Goal: Task Accomplishment & Management: Manage account settings

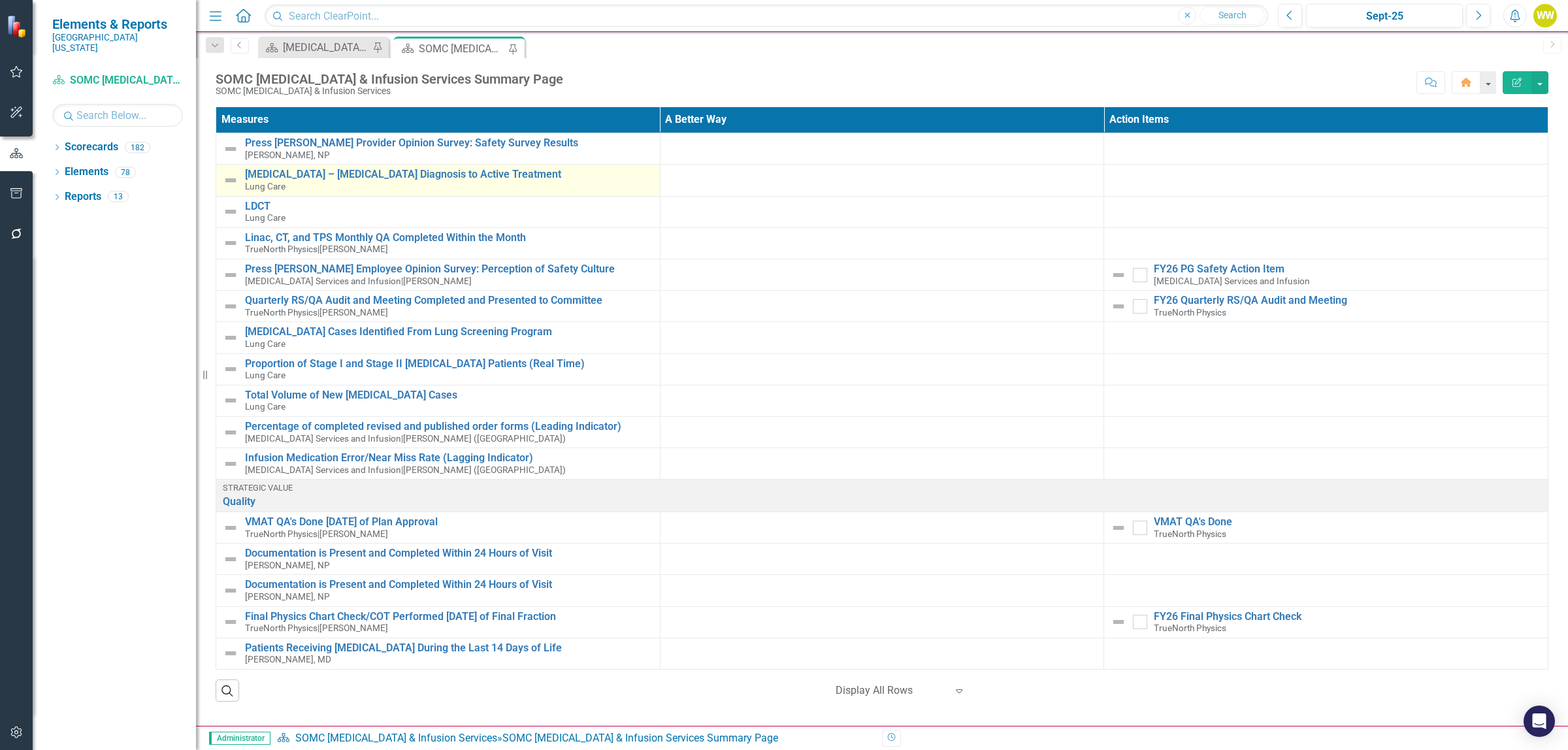
scroll to position [163, 0]
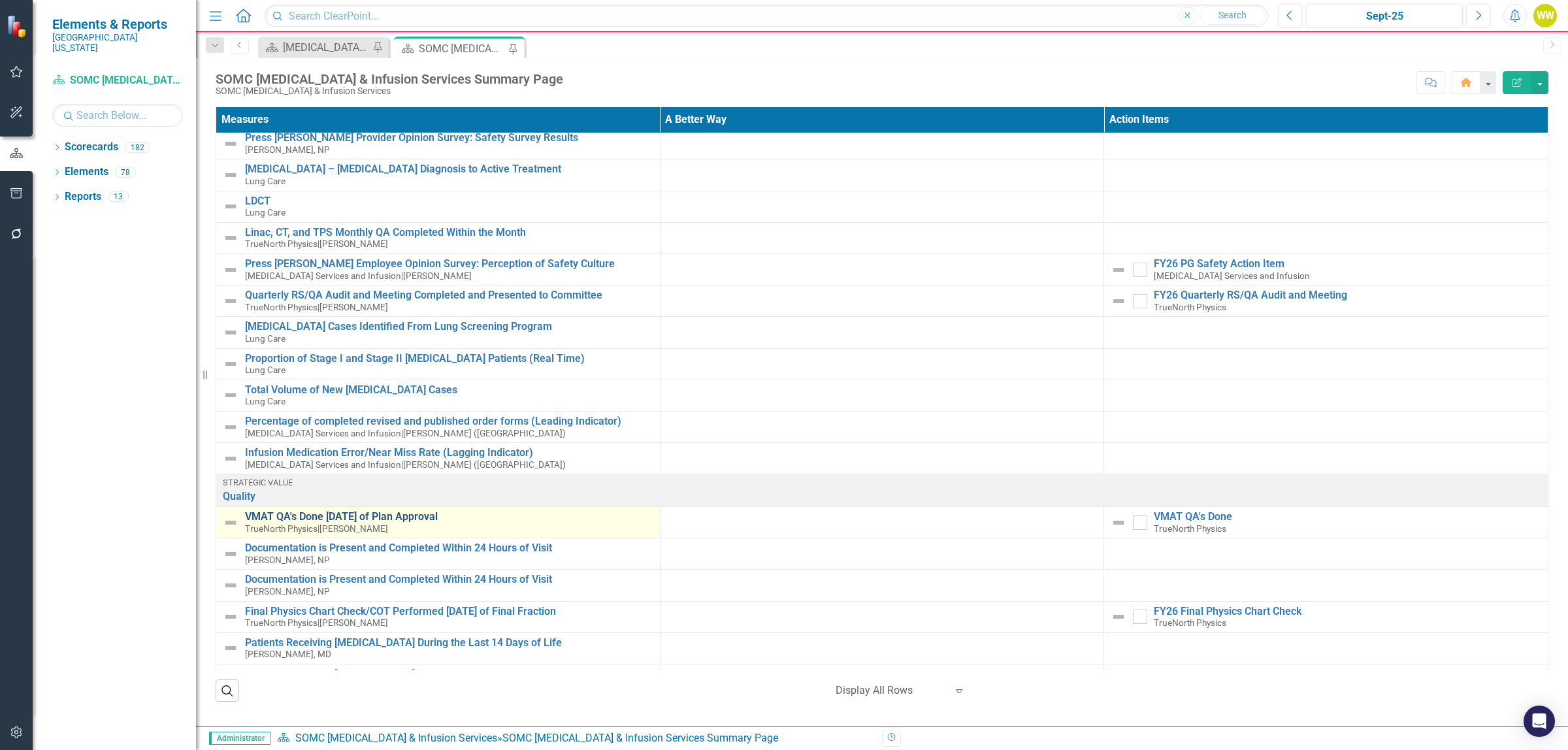
click at [360, 517] on link "VMAT QA's Done [DATE] of Plan Approval" at bounding box center [449, 517] width 408 height 12
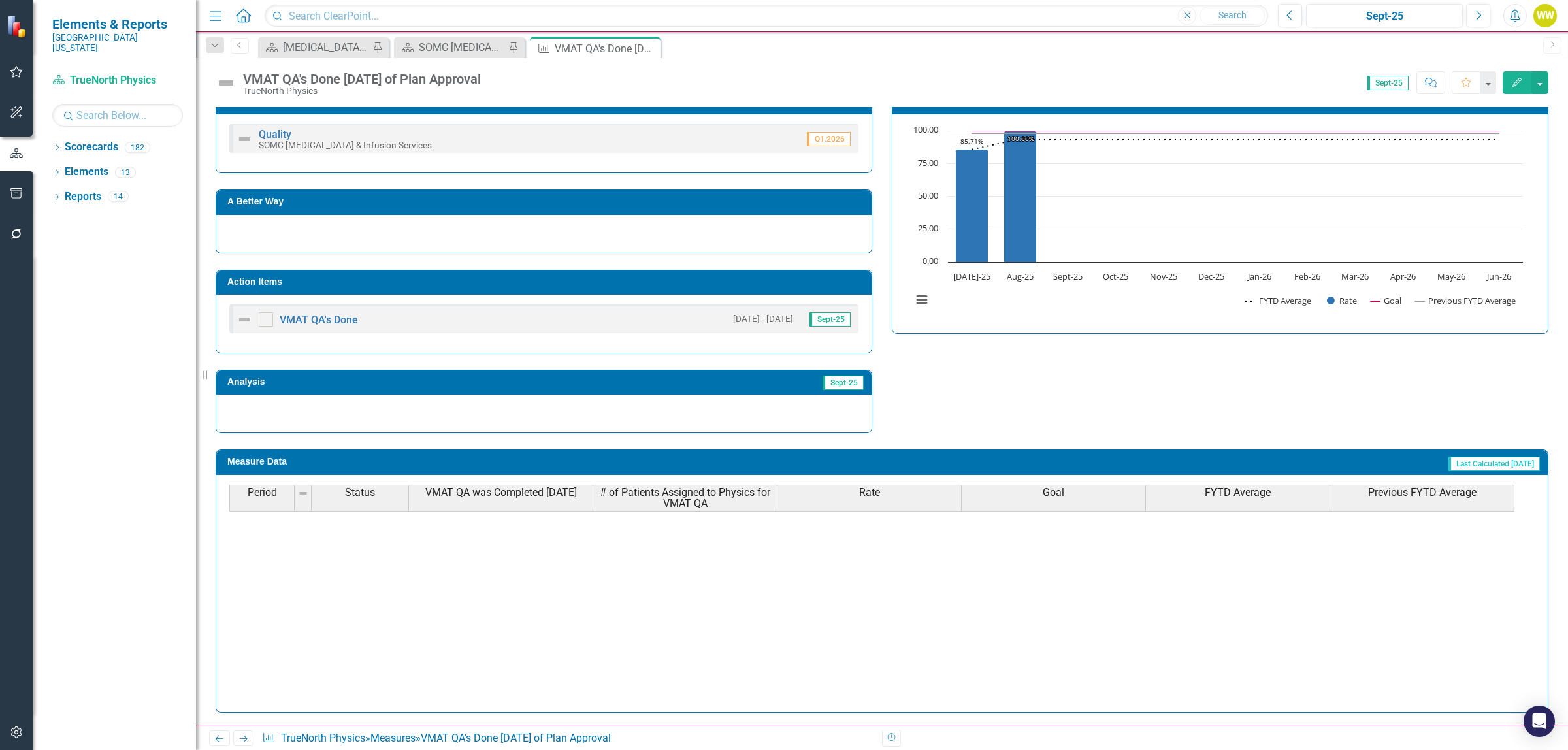
scroll to position [540, 0]
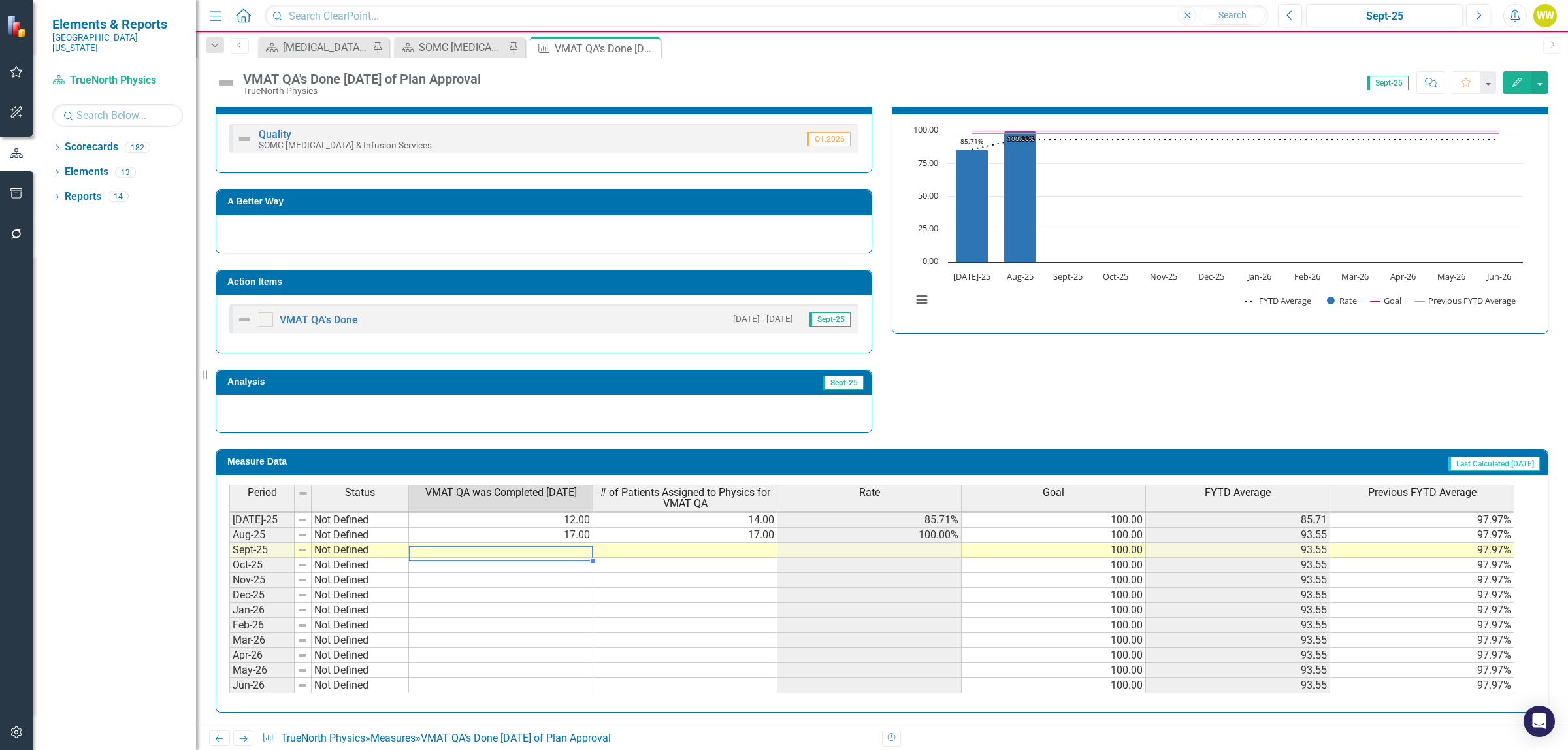
click at [548, 552] on td at bounding box center [501, 551] width 184 height 15
type textarea "27"
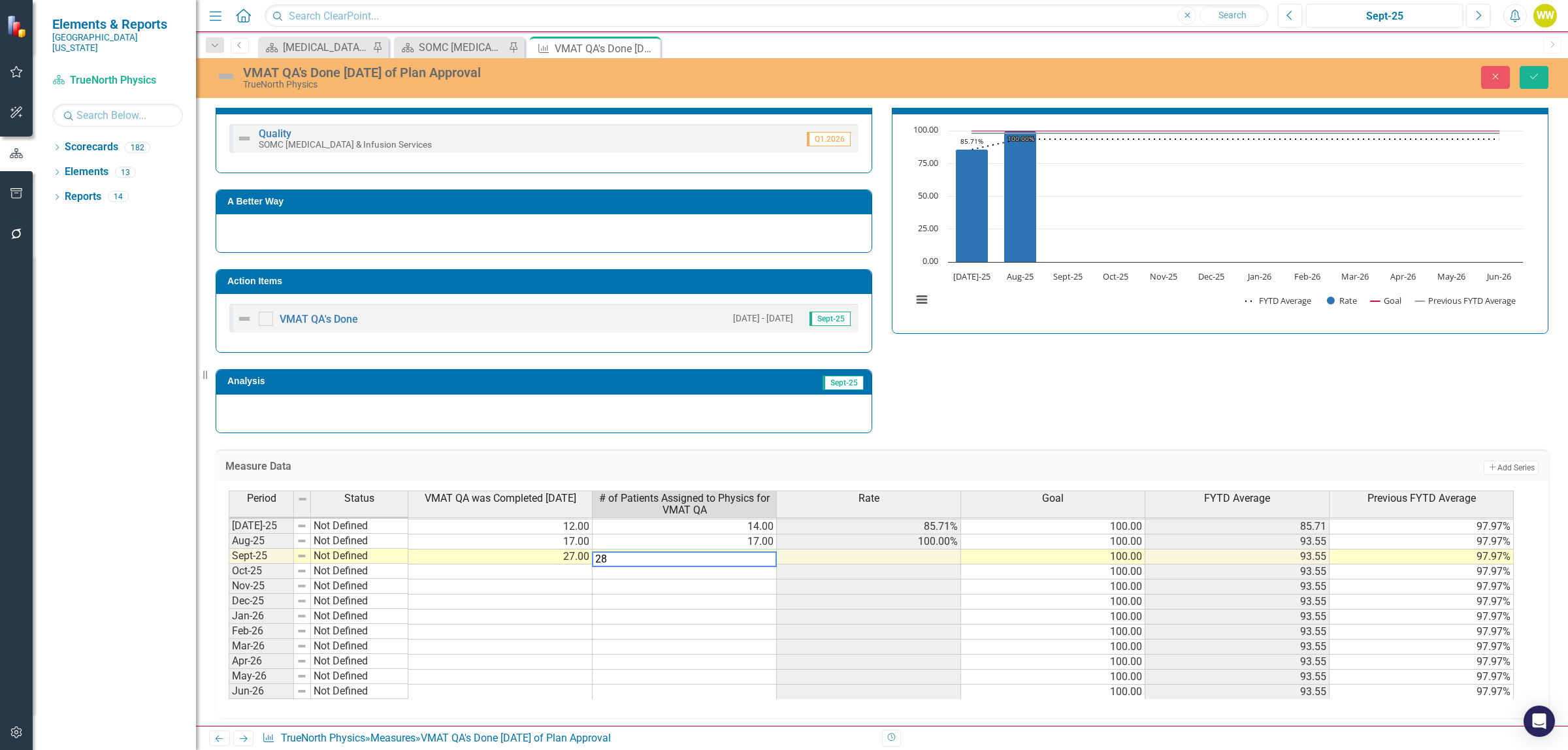
type textarea "28"
click at [903, 557] on td at bounding box center [869, 557] width 184 height 15
click at [1533, 77] on icon "Save" at bounding box center [1534, 76] width 12 height 9
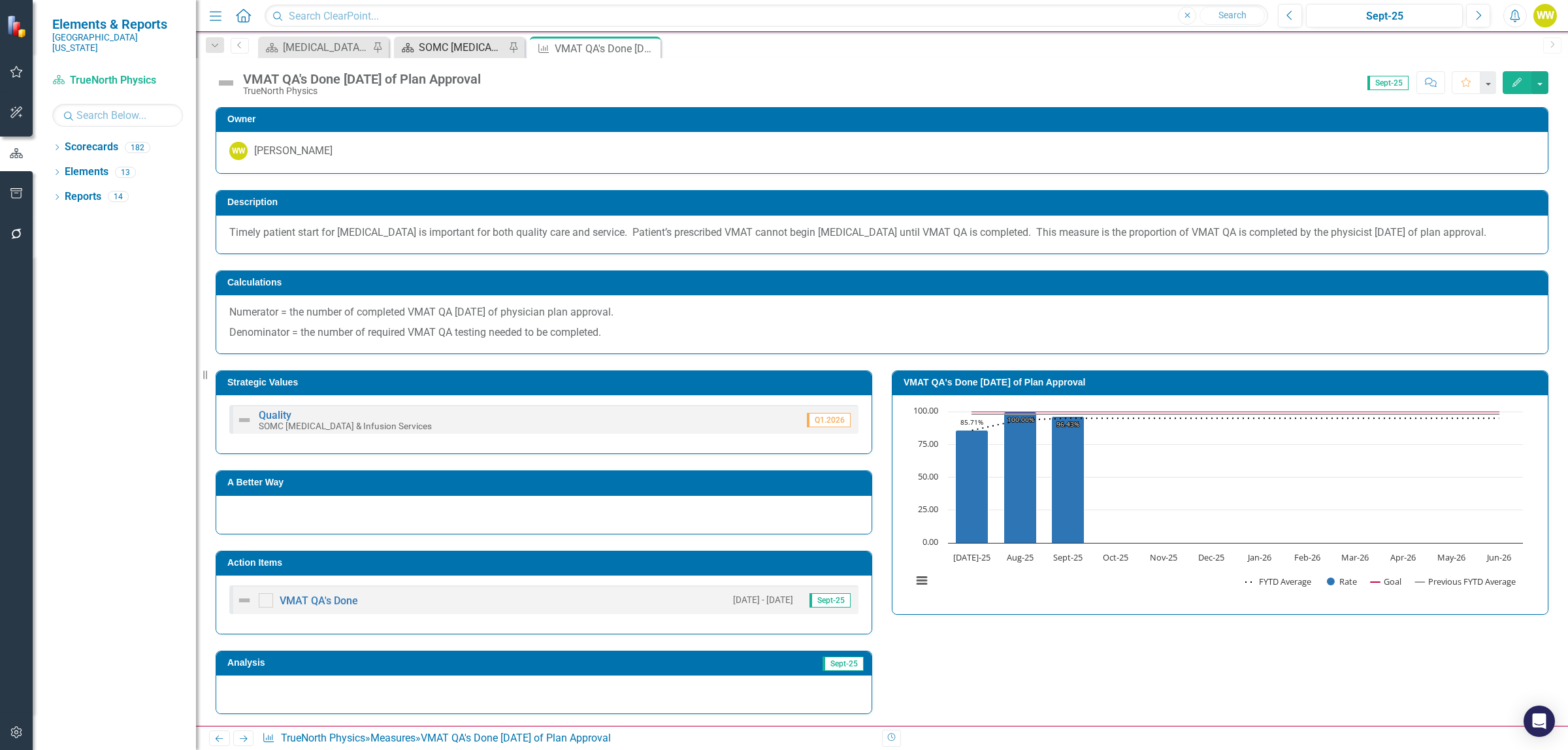
click at [449, 47] on div "SOMC [MEDICAL_DATA] & Infusion Services Summary Page" at bounding box center [461, 47] width 86 height 16
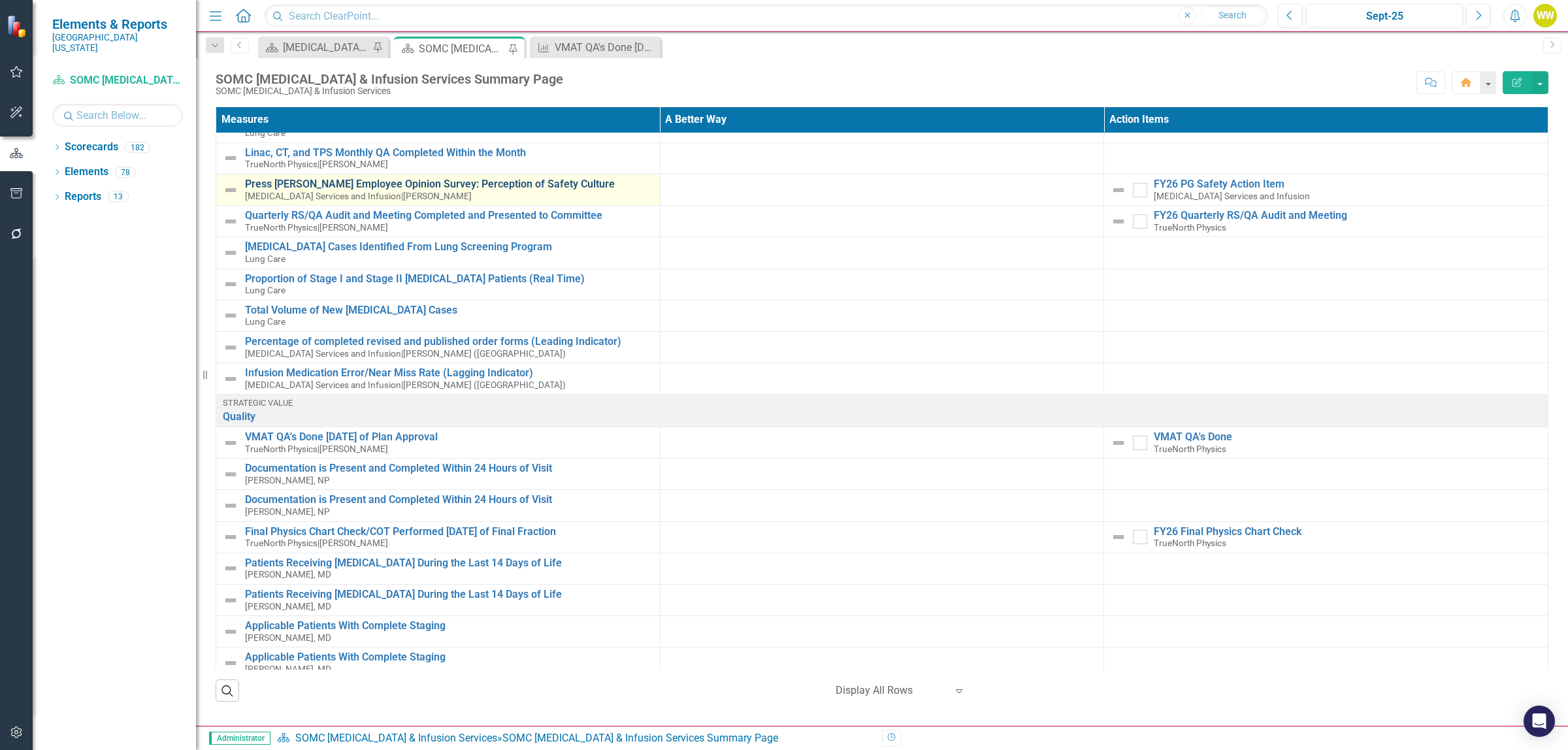
scroll to position [245, 0]
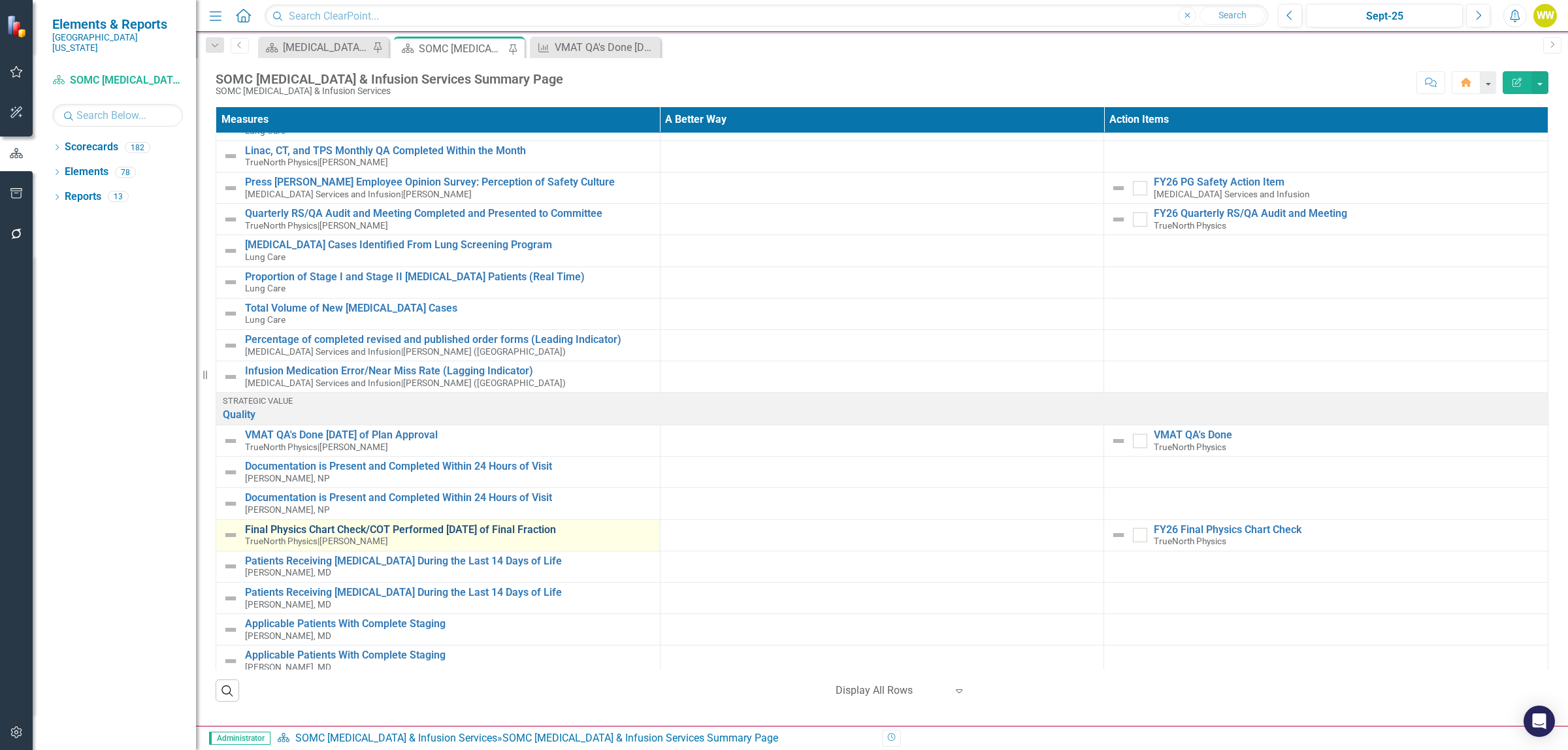
click at [384, 536] on link "Final Physics Chart Check/COT Performed [DATE] of Final Fraction" at bounding box center [449, 530] width 408 height 12
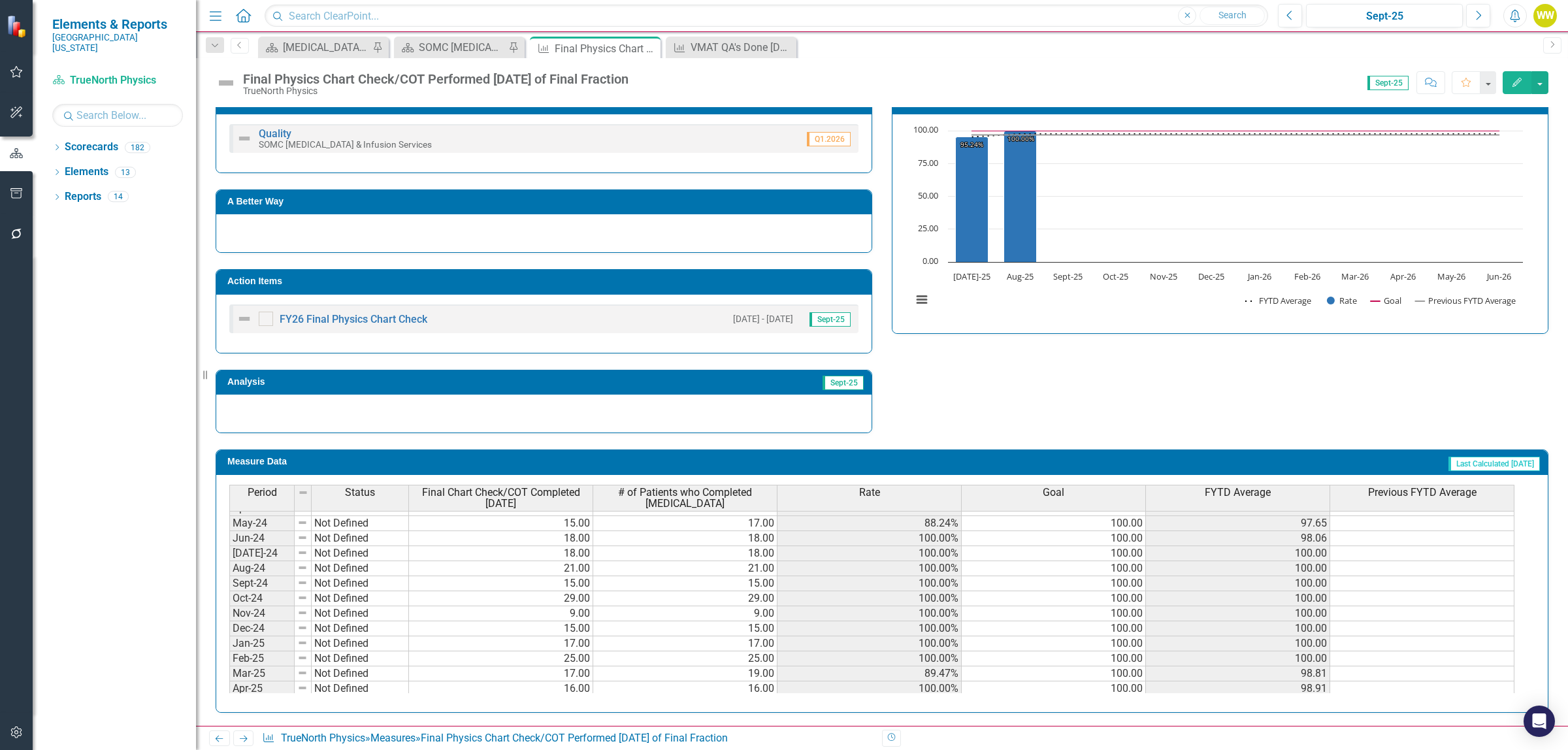
scroll to position [490, 0]
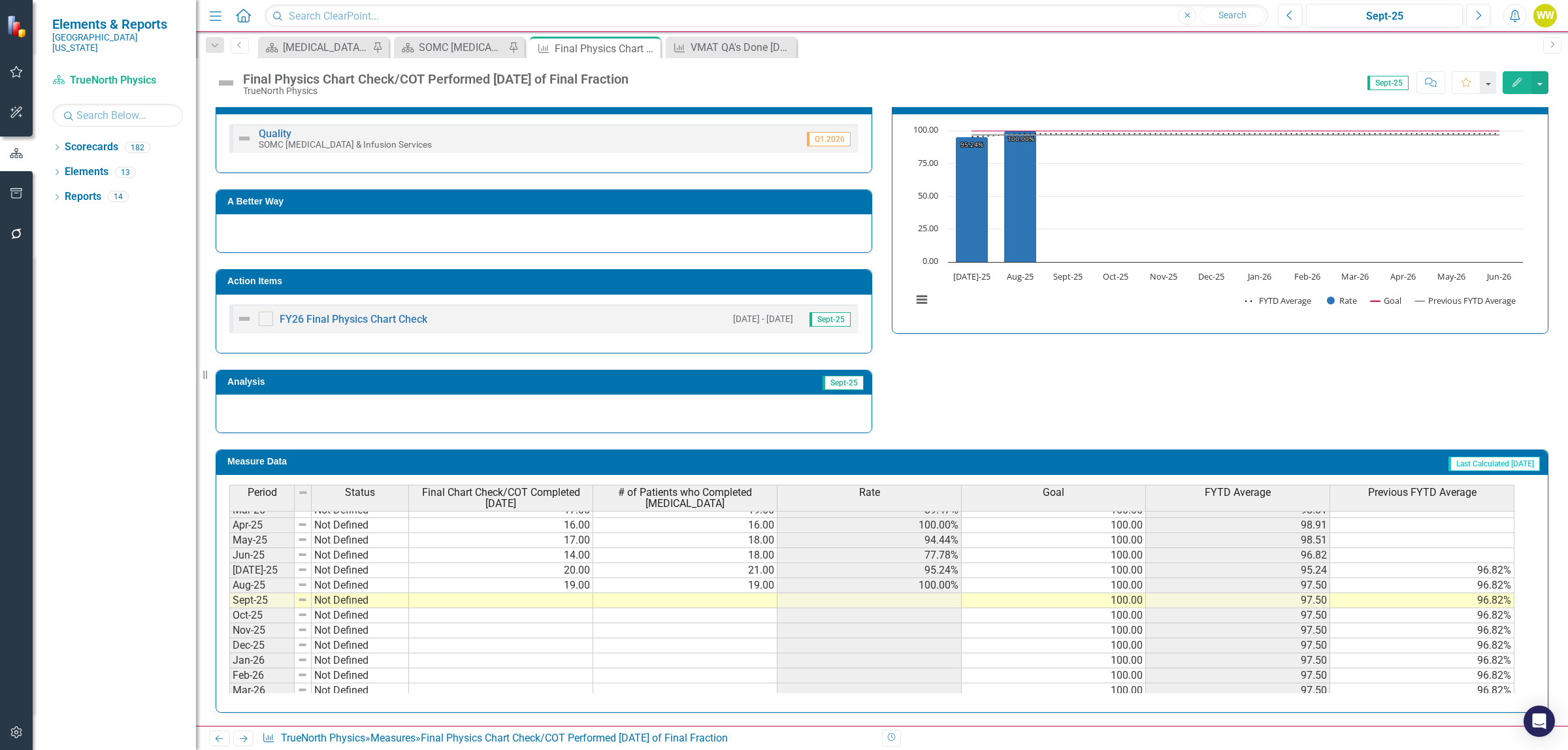
click at [549, 606] on tbody "Oct-23 Not Defined 100.00 Nov-23 Not Defined 100.00 Dec-23 Not Defined 100.00 J…" at bounding box center [871, 480] width 1285 height 467
type textarea "18"
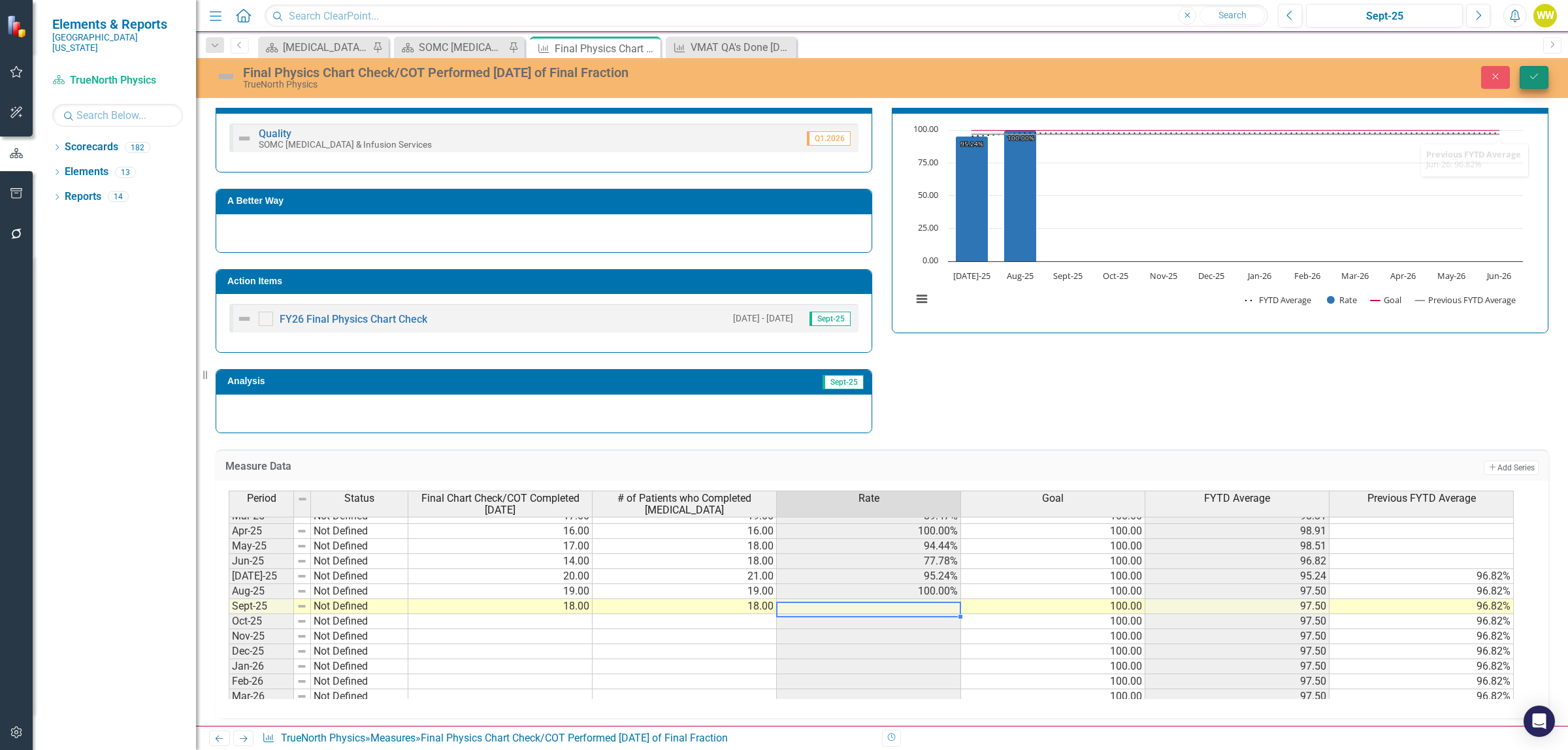
type textarea "18"
click at [1530, 73] on icon "Save" at bounding box center [1534, 76] width 12 height 9
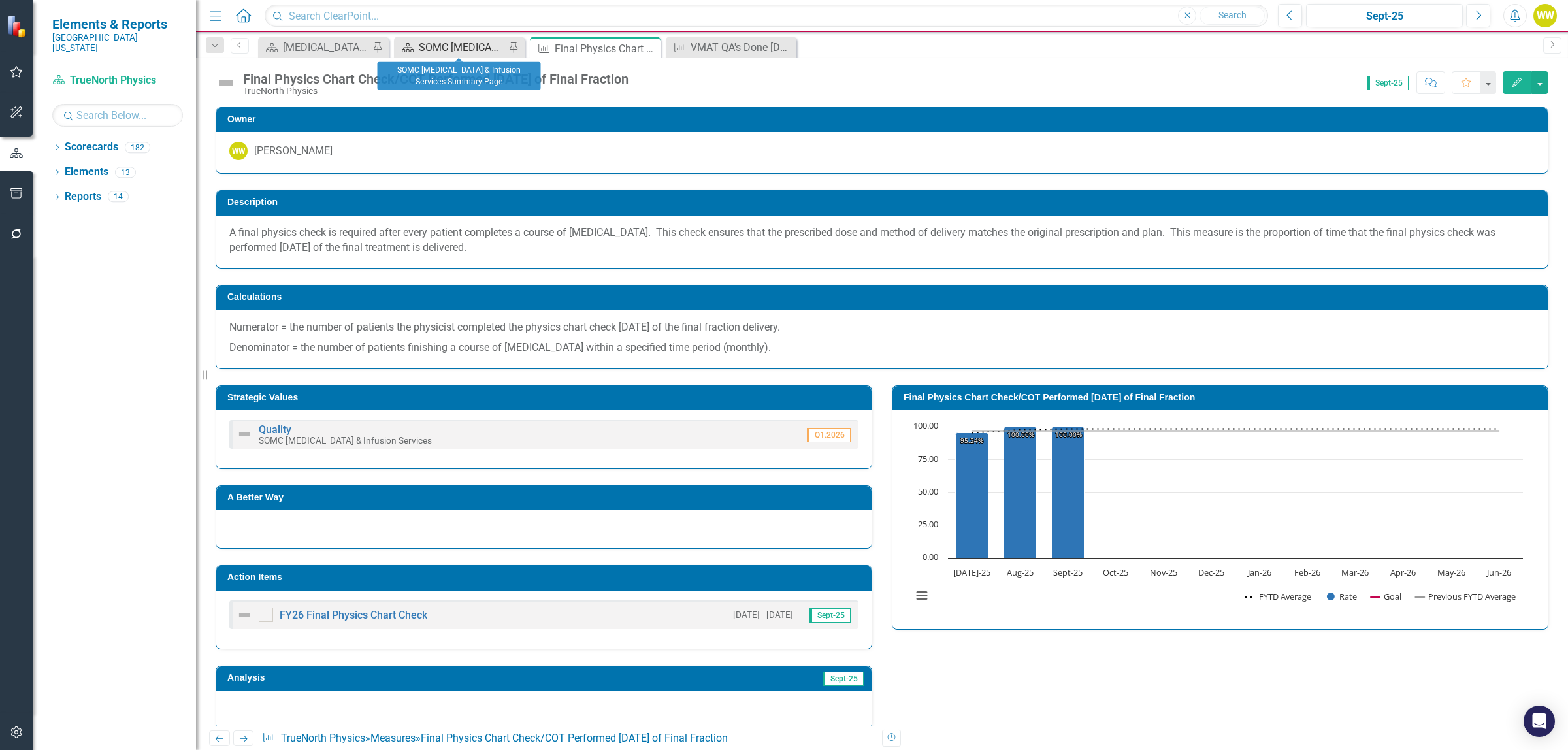
click at [466, 49] on div "SOMC [MEDICAL_DATA] & Infusion Services Summary Page" at bounding box center [461, 47] width 86 height 16
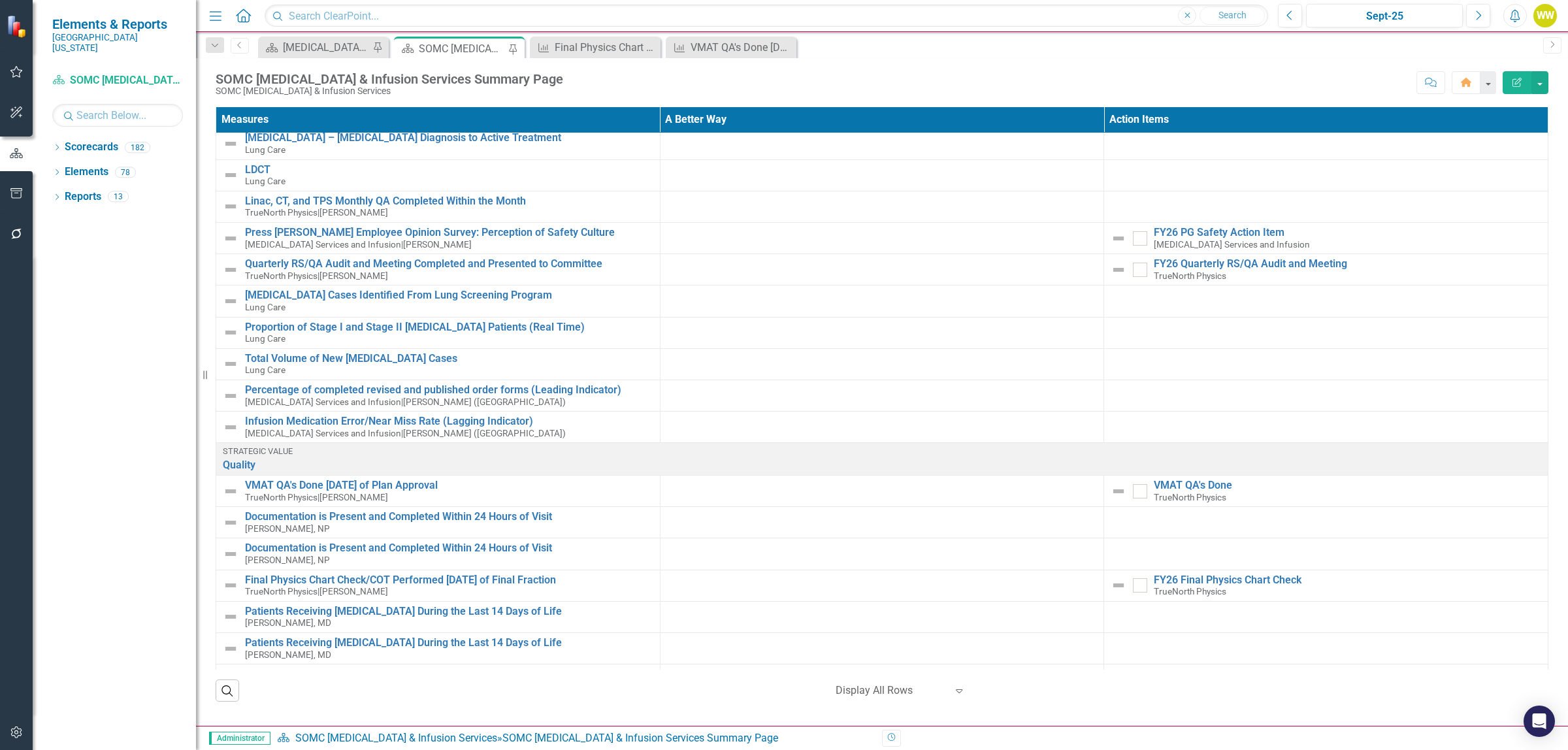
scroll to position [181, 0]
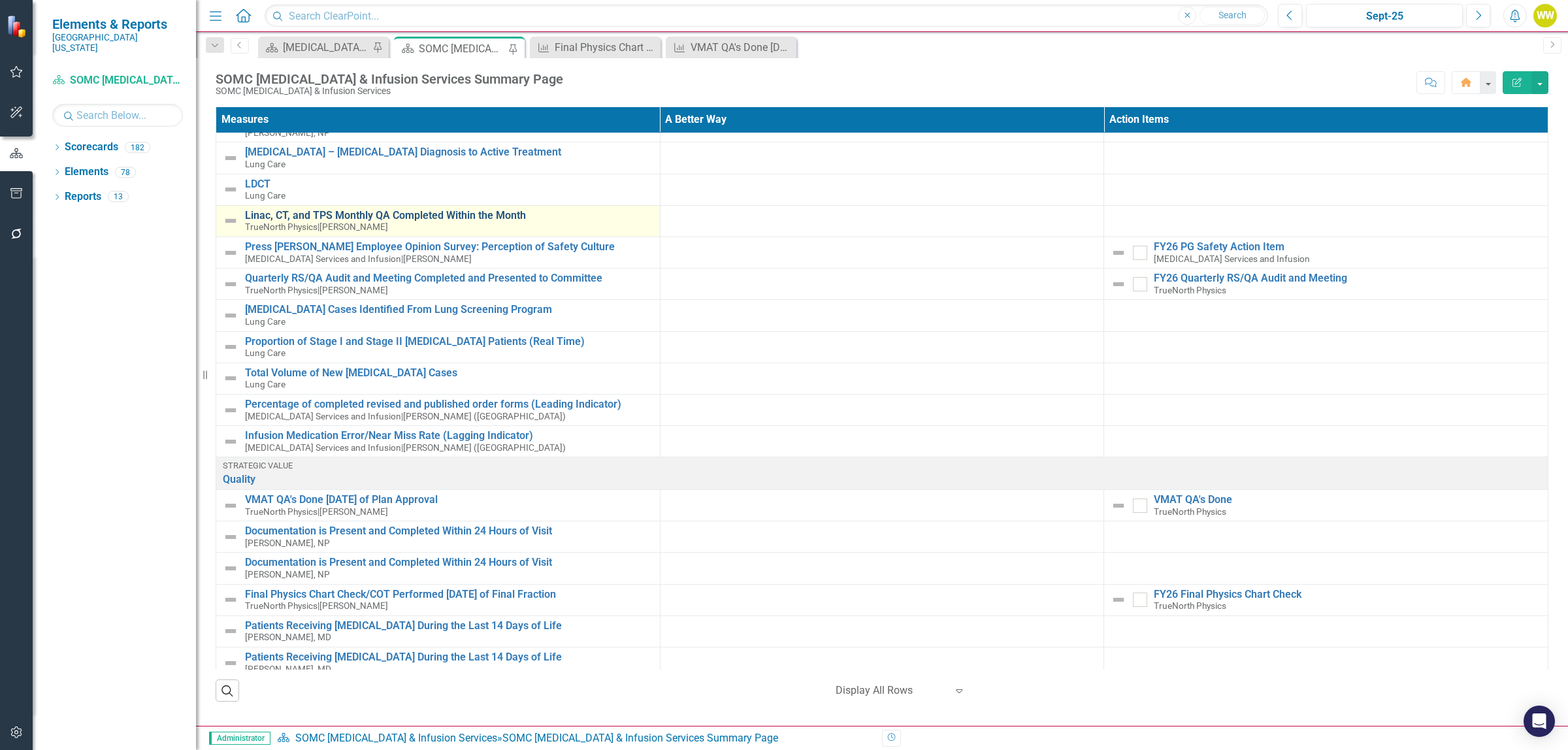
click at [373, 212] on link "Linac, CT, and TPS Monthly QA Completed Within the Month" at bounding box center [449, 216] width 408 height 12
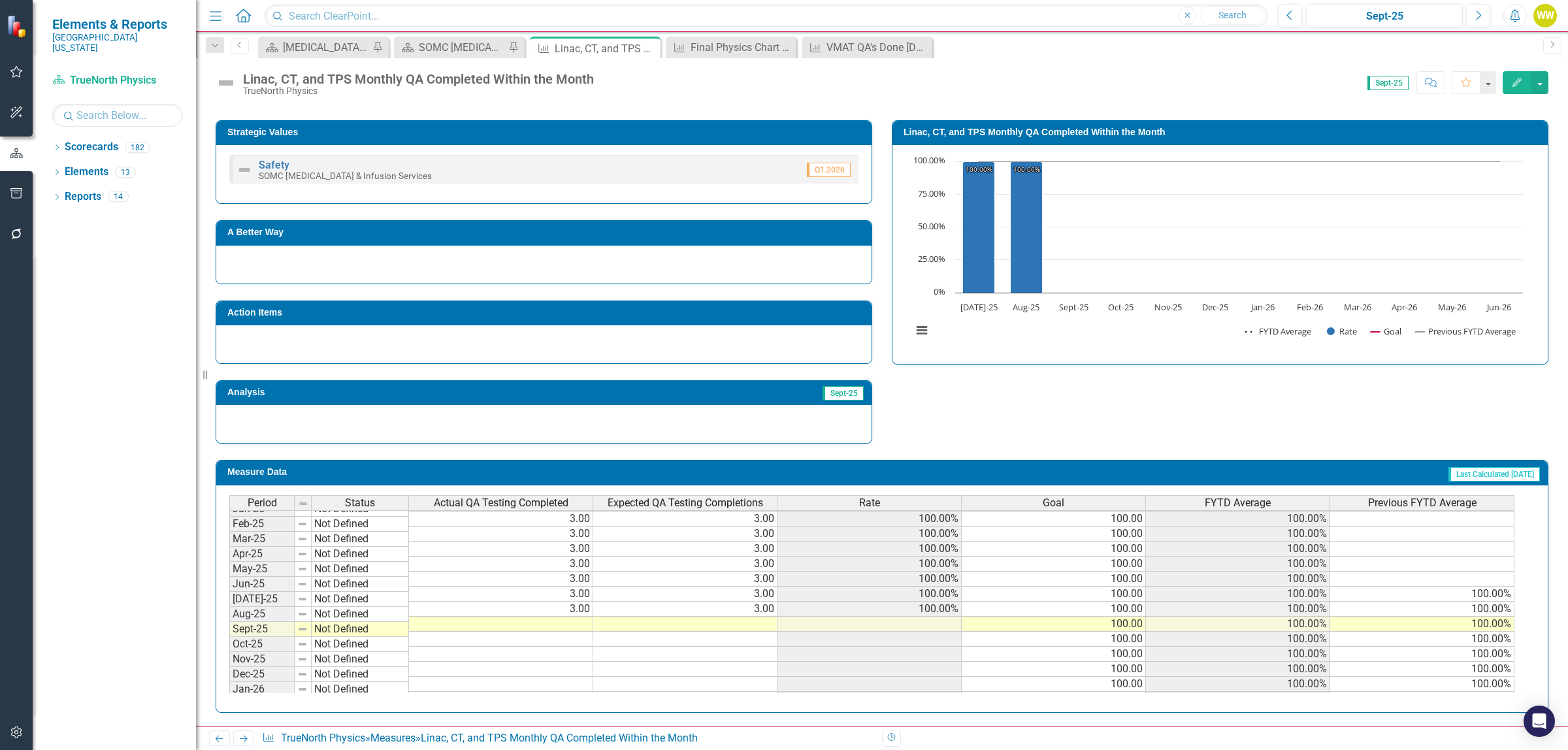
scroll to position [466, 0]
click at [572, 631] on tbody "Dec-23 Not Defined 100.00 Jan-24 Not Defined 2.00 3.00 66.67% 100.00 66.67% Feb…" at bounding box center [871, 533] width 1285 height 467
type textarea "3"
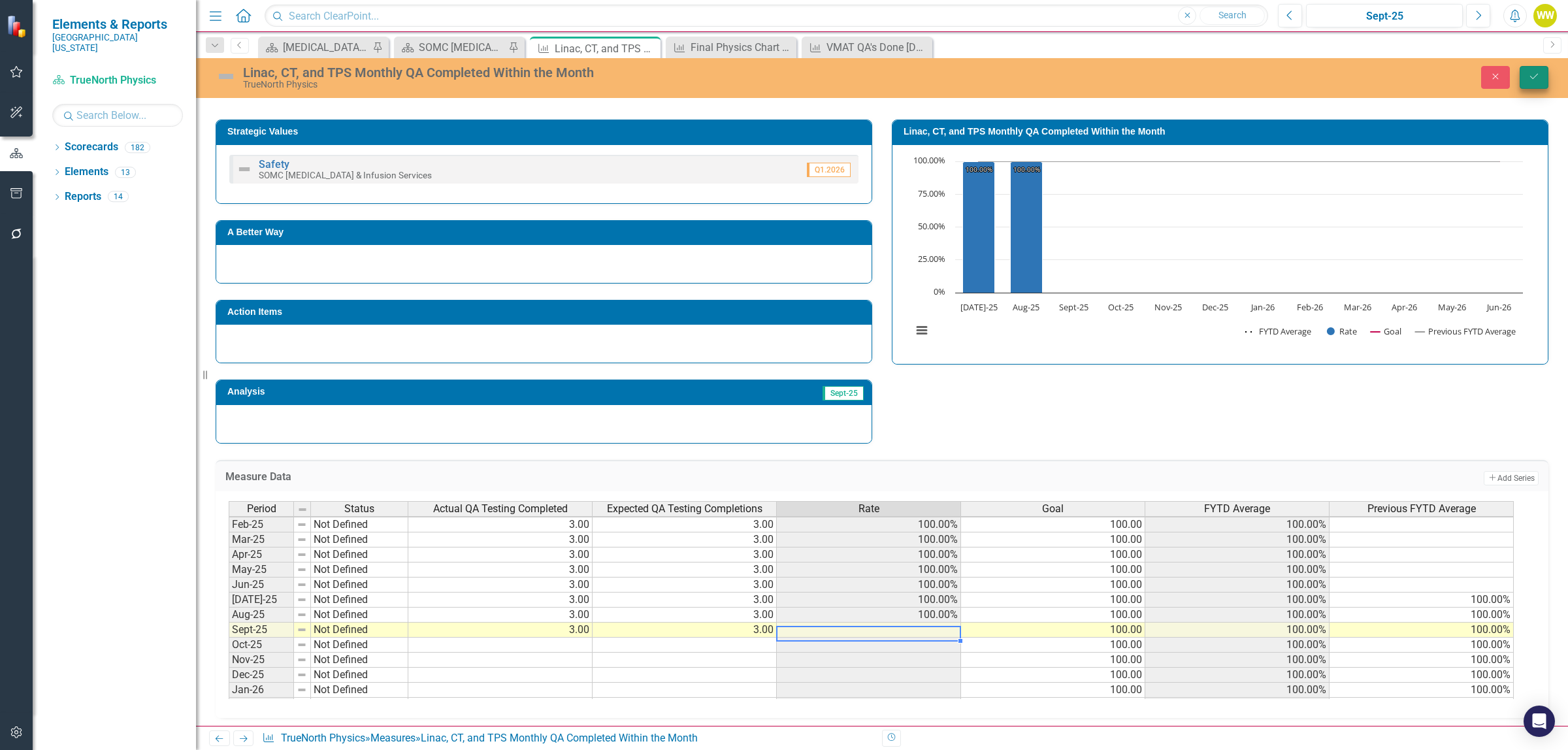
type textarea "3"
click at [1527, 69] on button "Save" at bounding box center [1534, 77] width 28 height 23
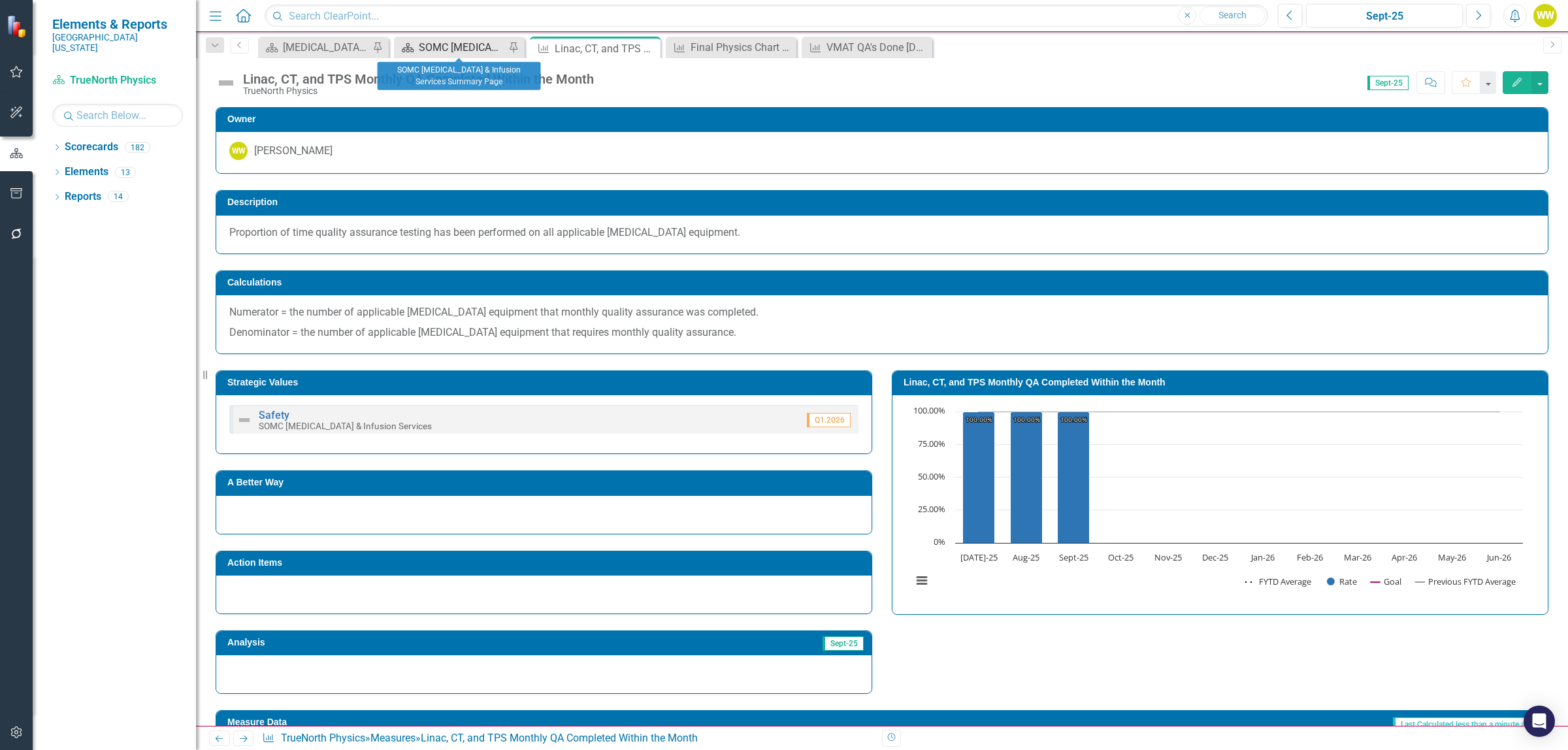
click at [491, 46] on div "SOMC [MEDICAL_DATA] & Infusion Services Summary Page" at bounding box center [461, 47] width 86 height 16
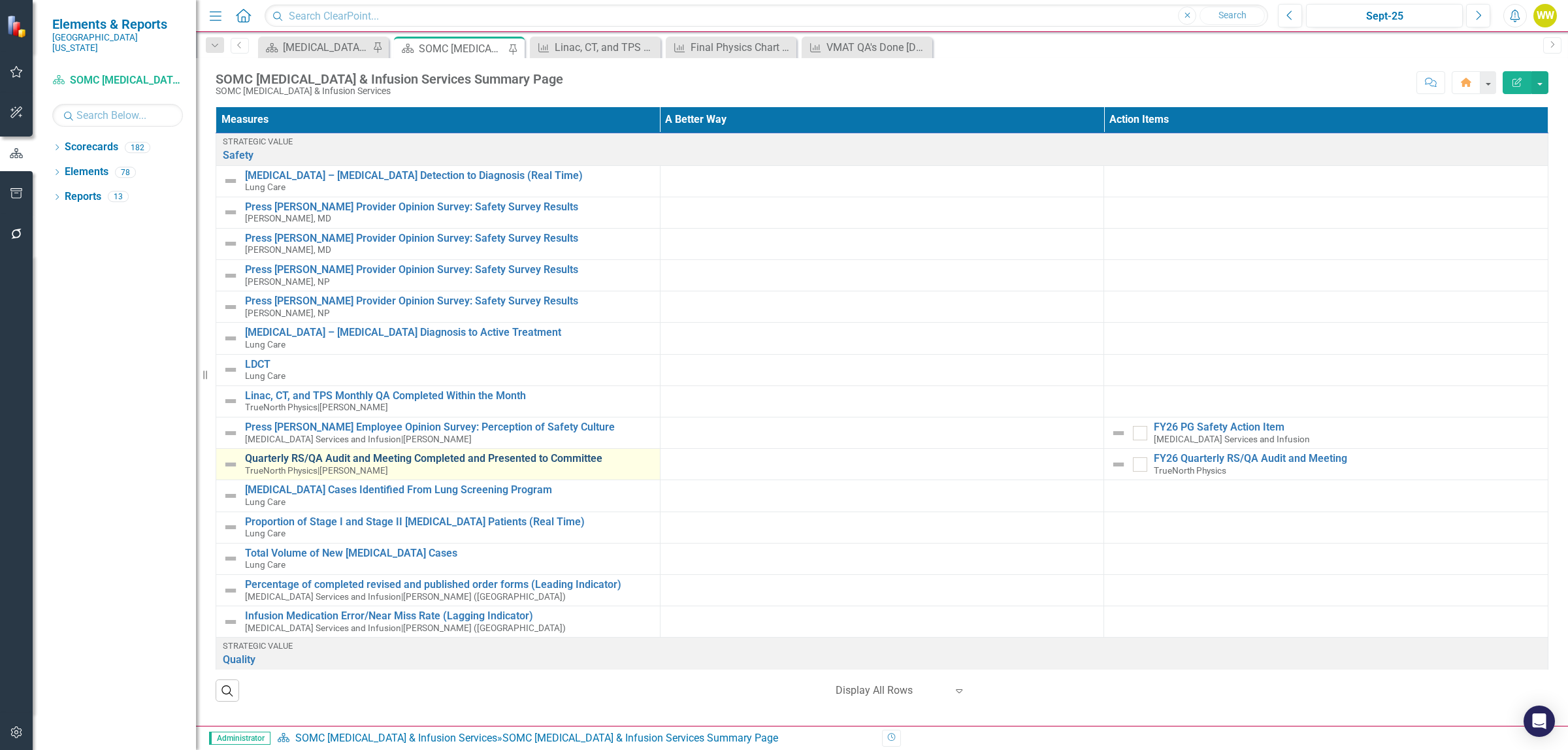
click at [390, 456] on link "Quarterly RS/QA Audit and Meeting Completed and Presented to Committee" at bounding box center [449, 459] width 408 height 12
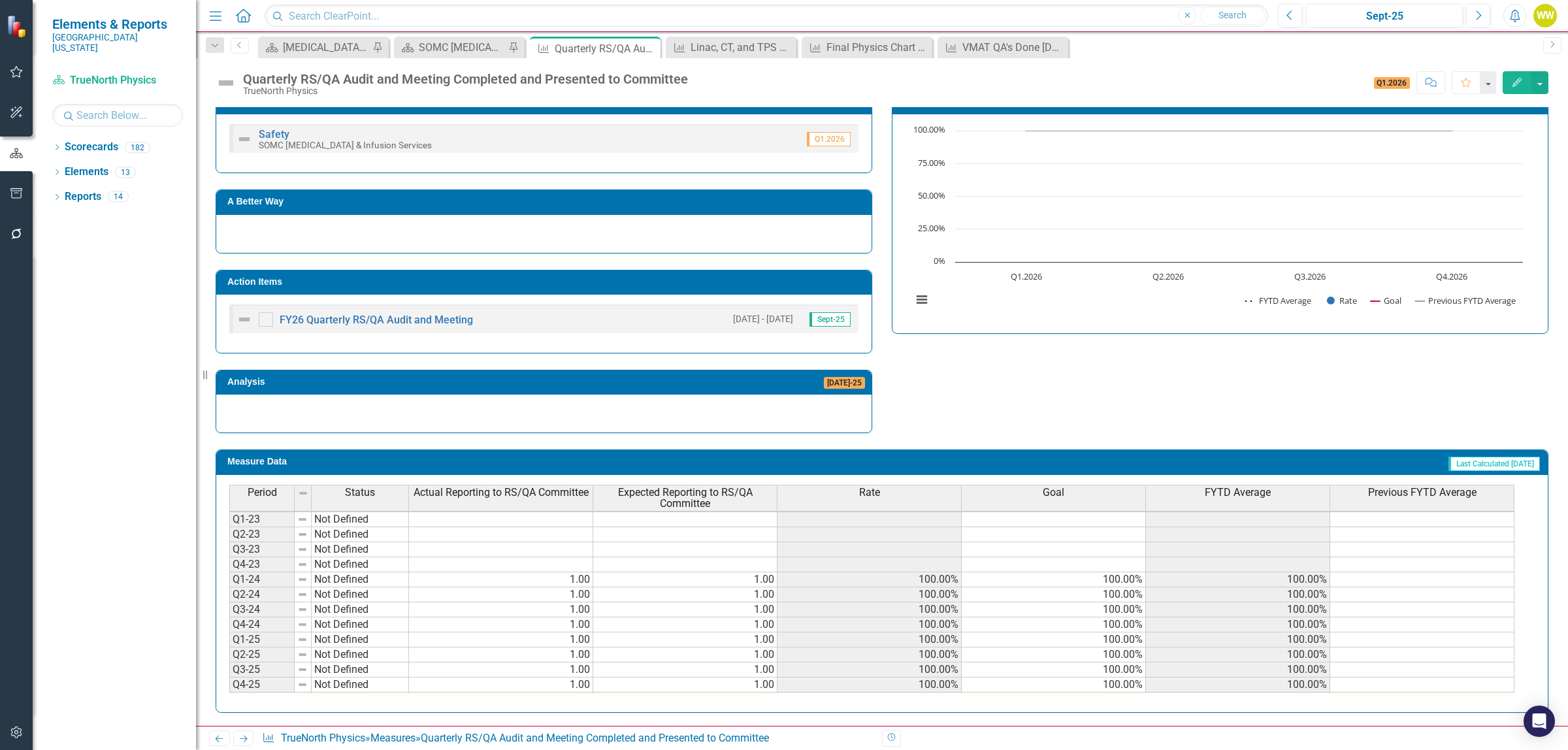
scroll to position [62, 0]
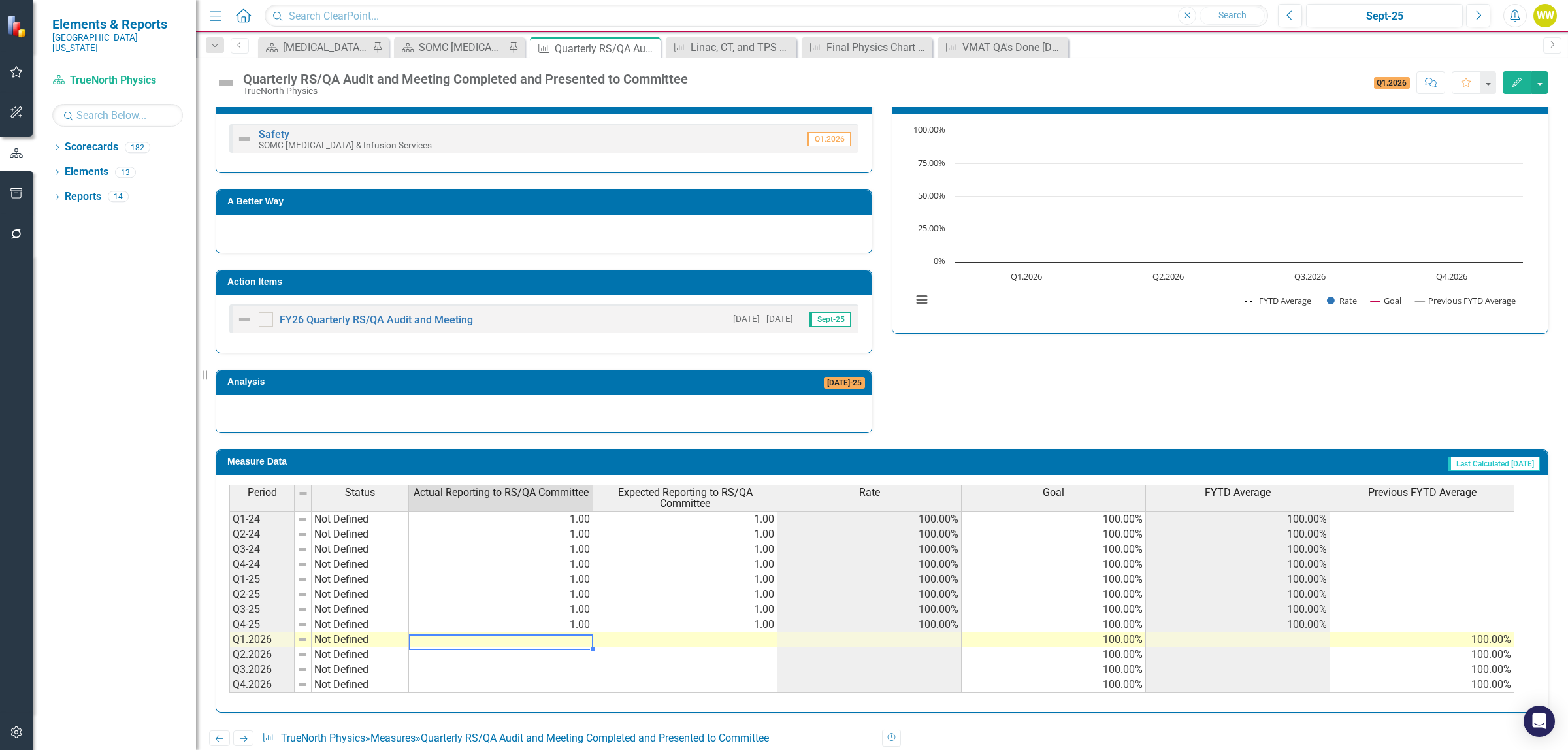
click at [562, 638] on td at bounding box center [501, 640] width 184 height 15
type textarea "1"
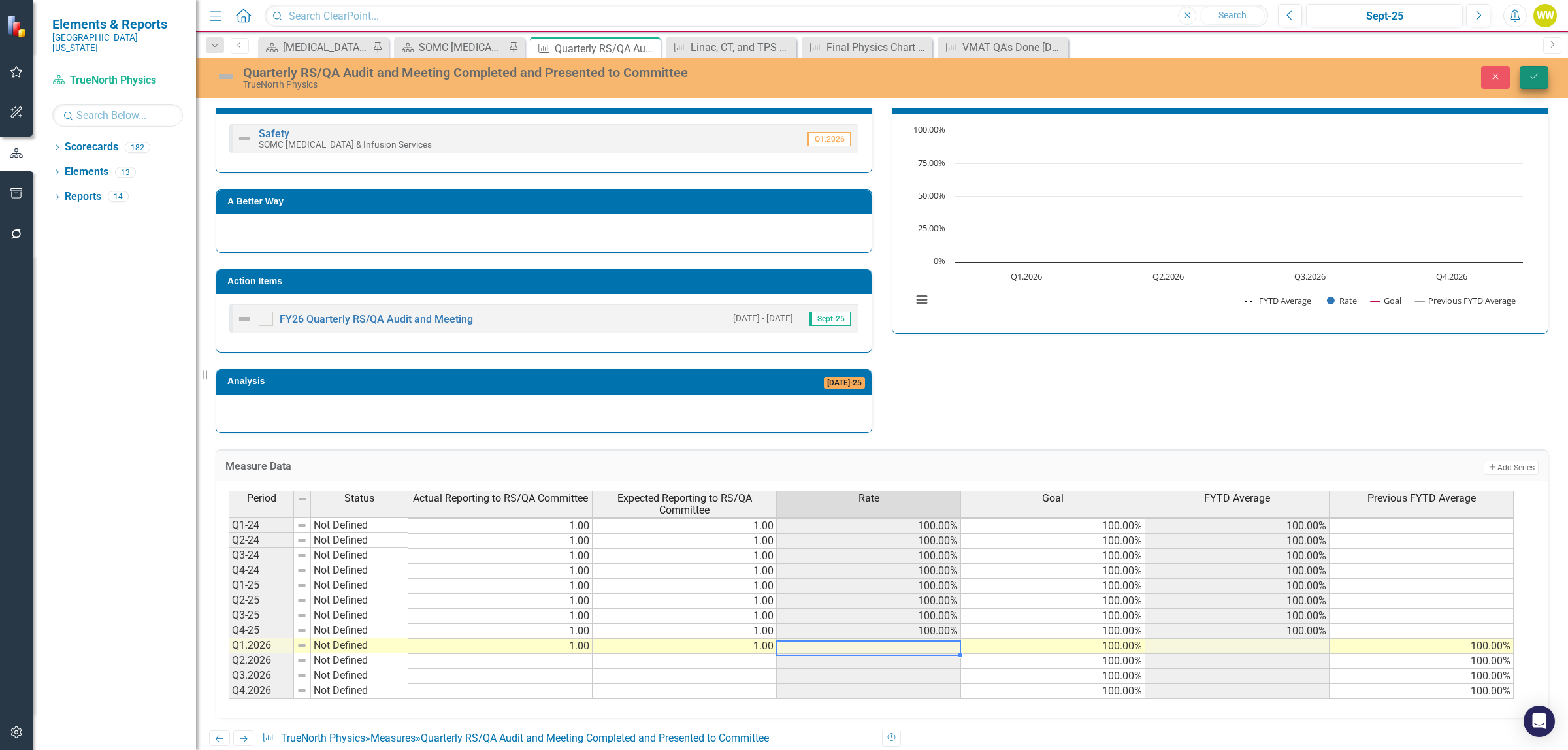
type textarea "1"
click at [1525, 77] on button "Save" at bounding box center [1534, 77] width 28 height 23
